Goal: Check status: Check status

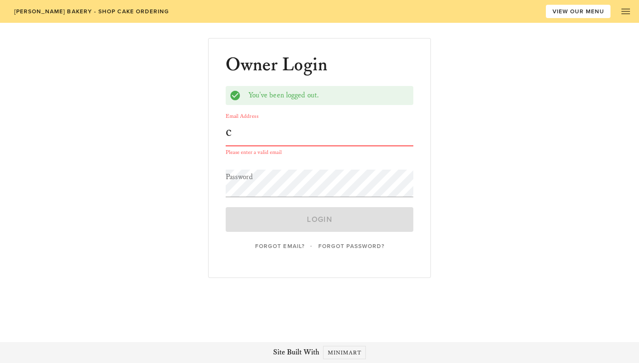
type input "[EMAIL_ADDRESS][DOMAIN_NAME]"
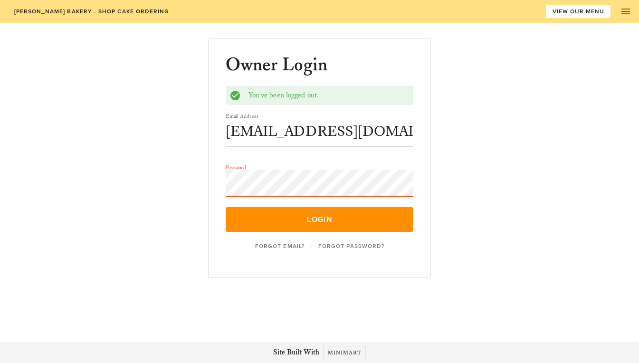
click at [226, 207] on button "Login" at bounding box center [320, 219] width 188 height 25
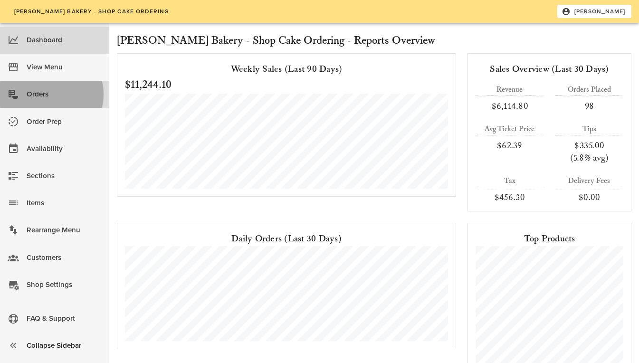
click at [46, 93] on div "Orders" at bounding box center [64, 95] width 75 height 16
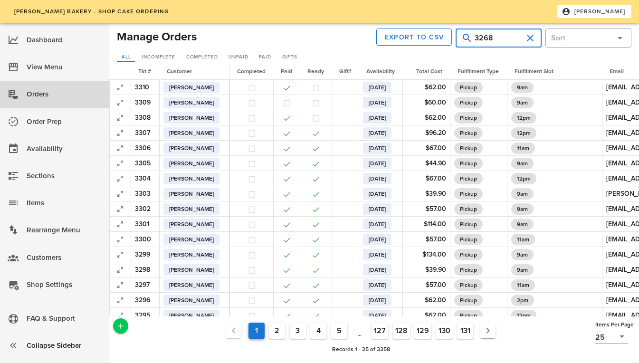
click at [503, 38] on input "3268" at bounding box center [499, 37] width 48 height 15
type input "[PERSON_NAME]"
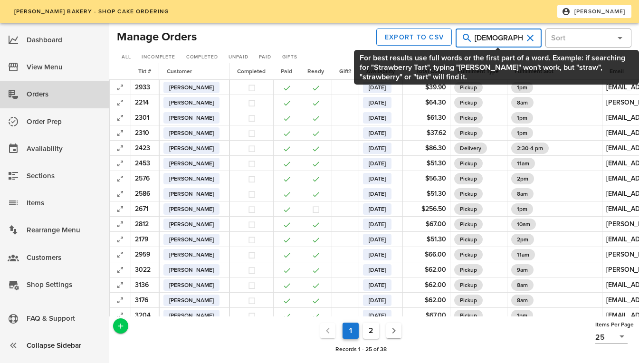
type input "[DEMOGRAPHIC_DATA]"
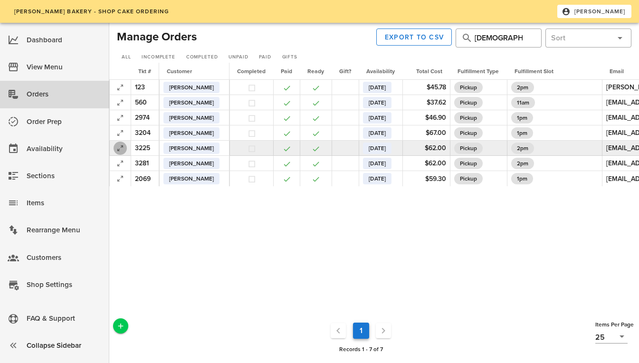
click at [119, 148] on icon "button" at bounding box center [120, 148] width 11 height 11
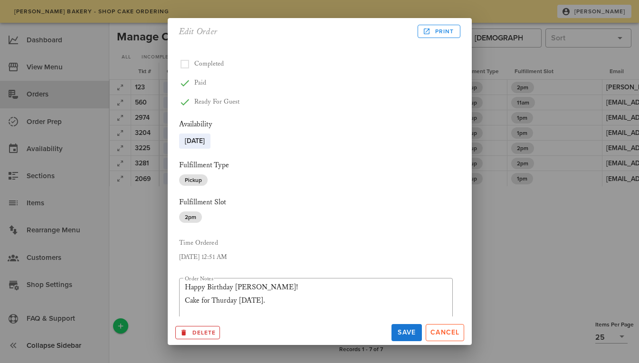
scroll to position [201, 0]
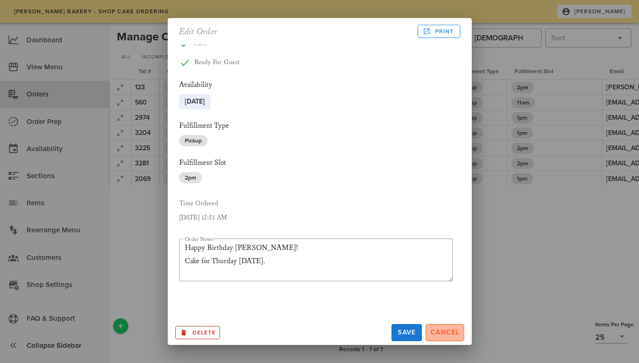
click at [444, 332] on span "Cancel" at bounding box center [445, 333] width 30 height 8
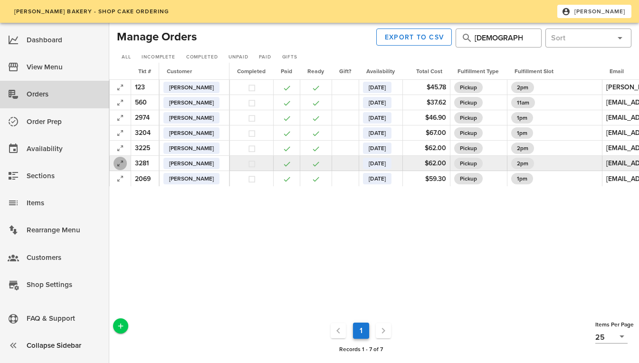
click at [122, 162] on icon "button" at bounding box center [120, 163] width 11 height 11
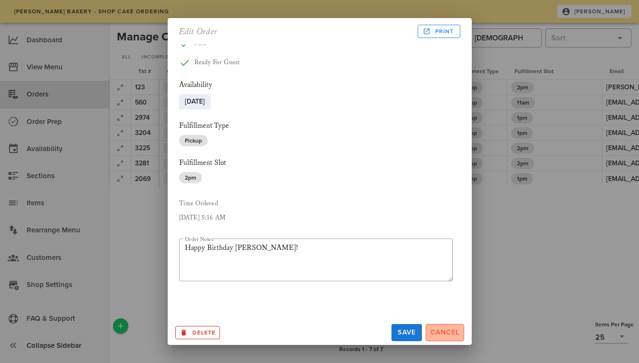
click at [444, 332] on span "Cancel" at bounding box center [445, 333] width 30 height 8
